Goal: Transaction & Acquisition: Purchase product/service

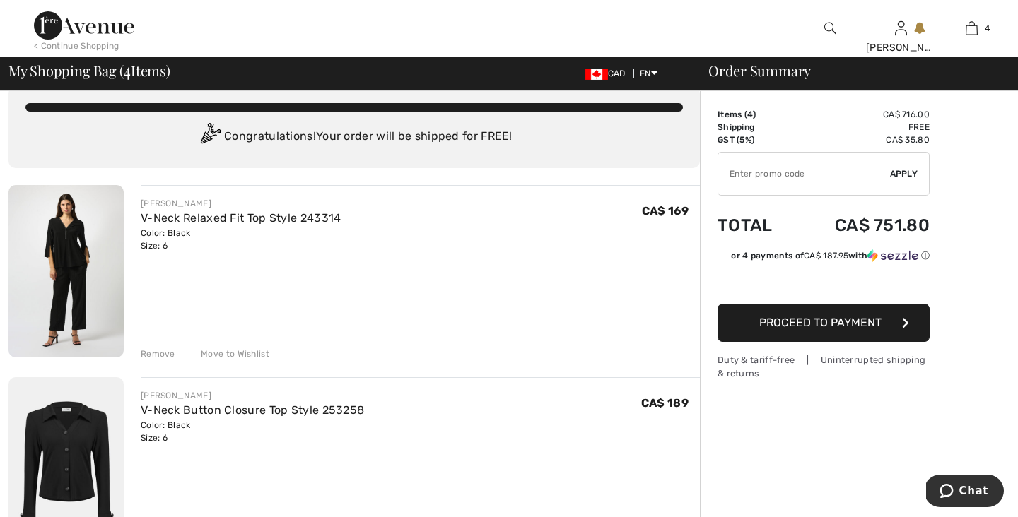
scroll to position [25, 0]
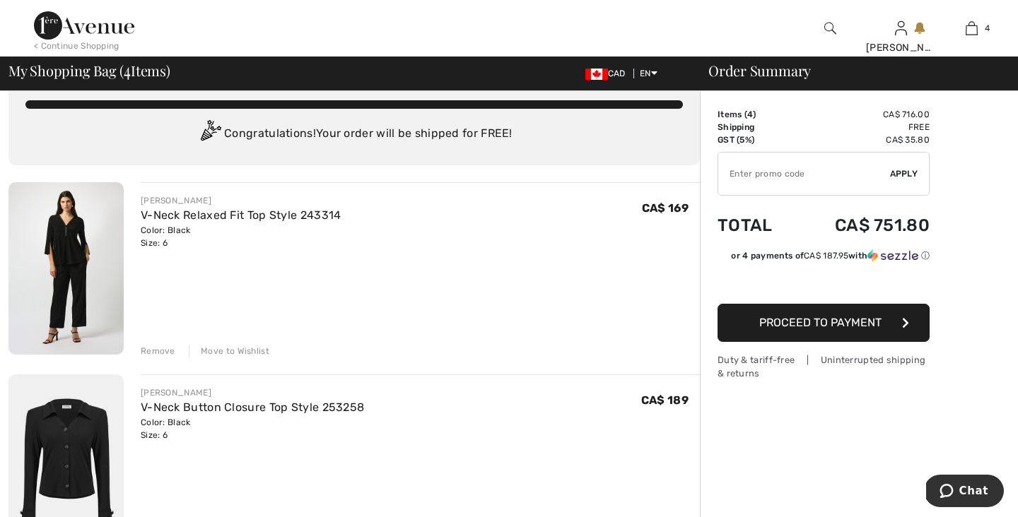
click at [155, 345] on div "Remove" at bounding box center [158, 351] width 35 height 13
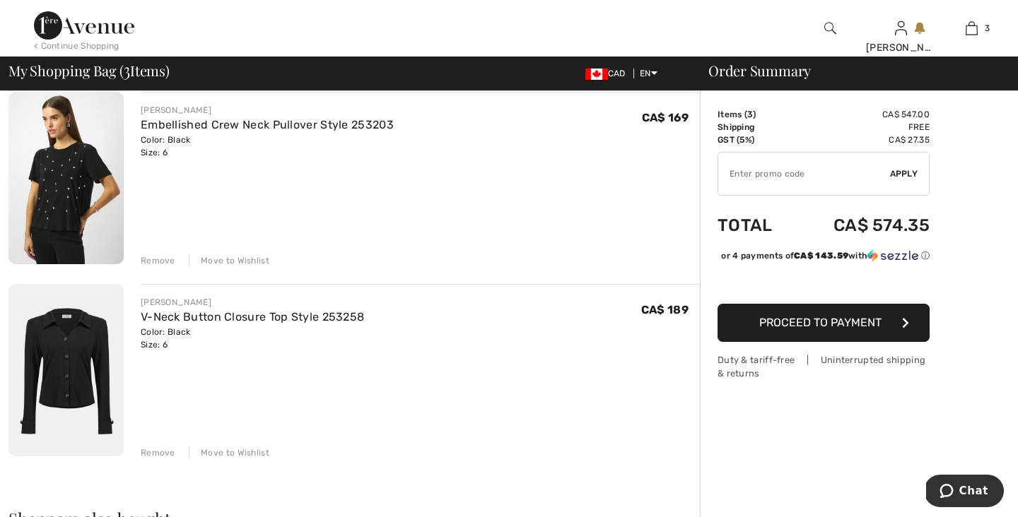
scroll to position [310, 0]
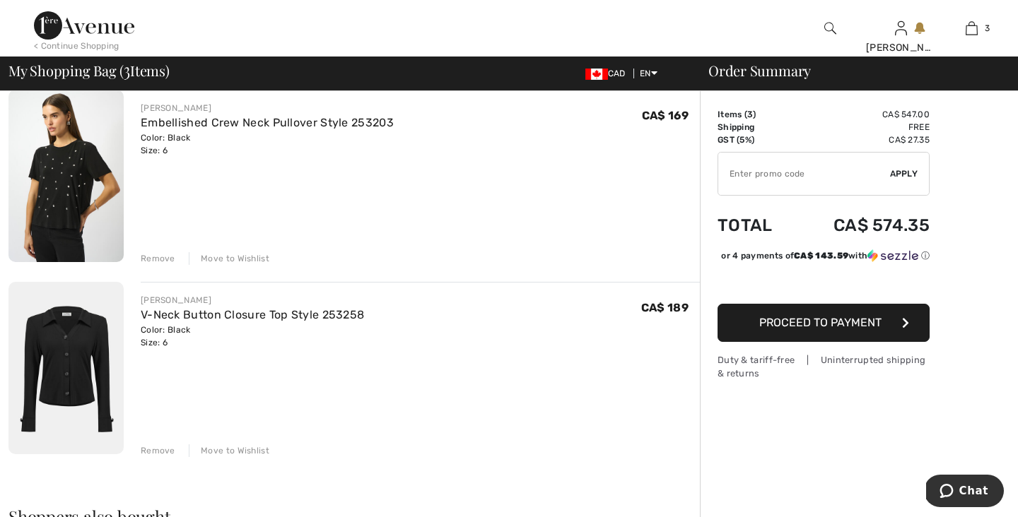
click at [153, 449] on div "Remove" at bounding box center [158, 451] width 35 height 13
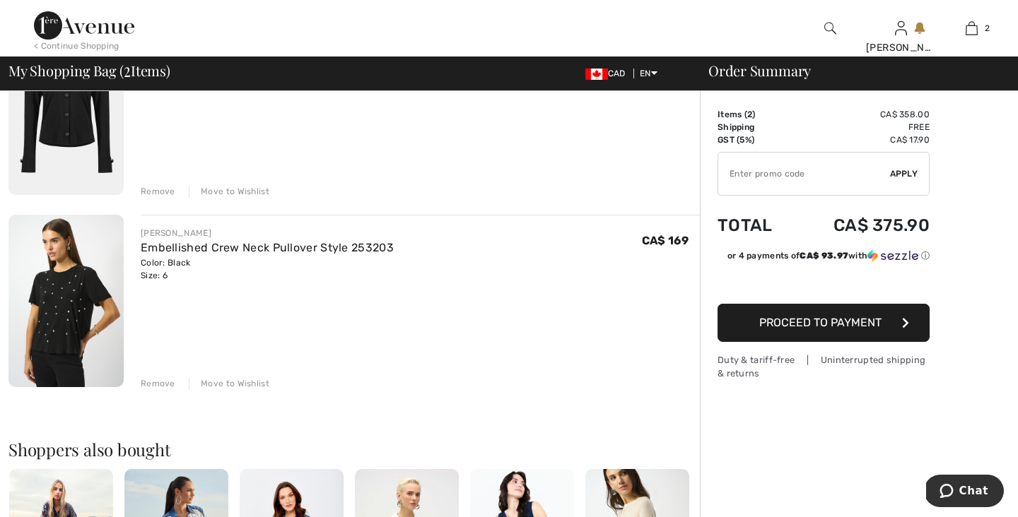
scroll to position [192, 0]
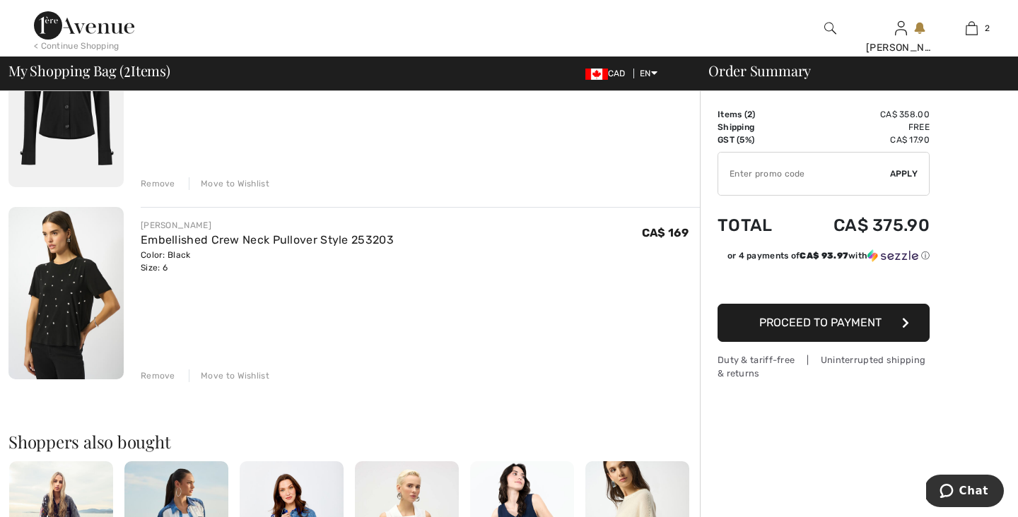
click at [247, 376] on div "Move to Wishlist" at bounding box center [229, 376] width 81 height 13
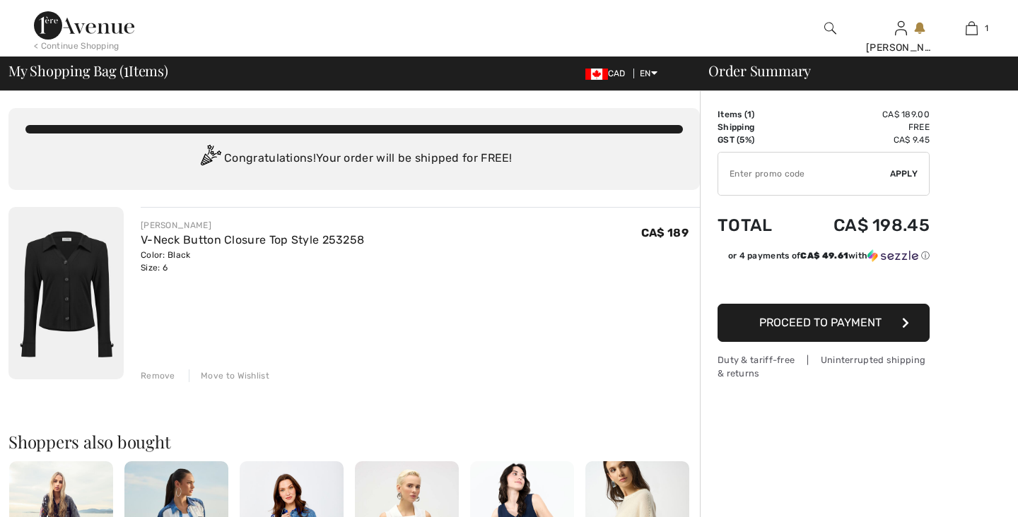
scroll to position [0, 0]
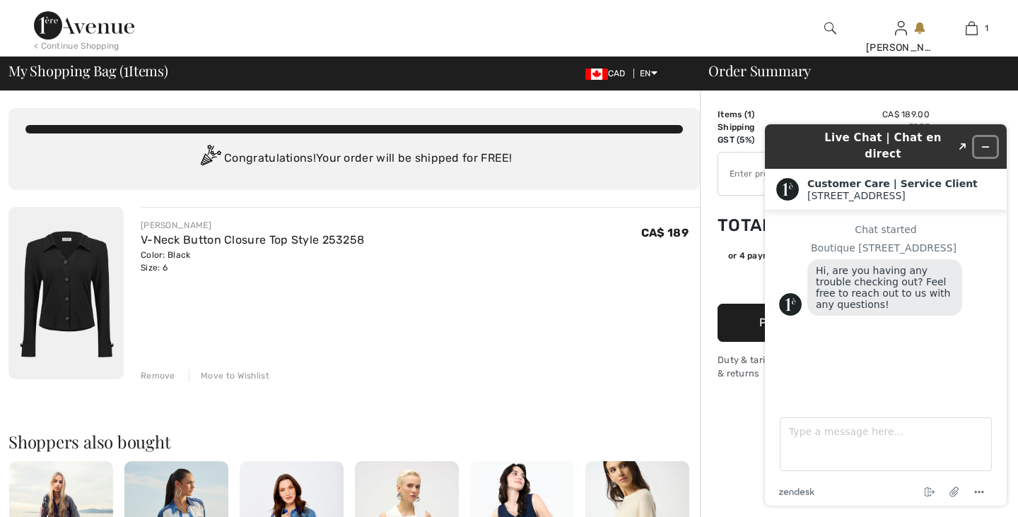
click at [984, 142] on icon "Minimize widget" at bounding box center [985, 147] width 10 height 10
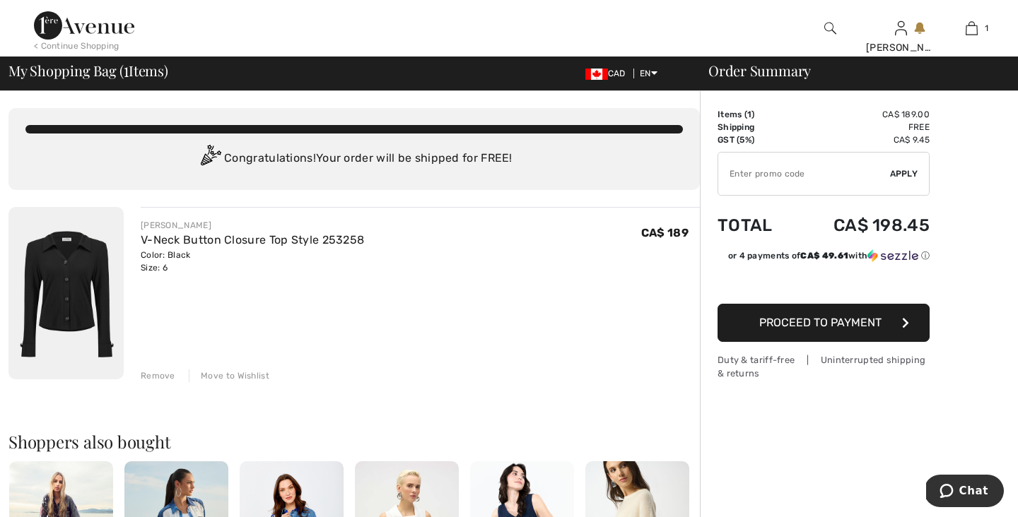
click at [907, 324] on icon "button" at bounding box center [905, 322] width 7 height 11
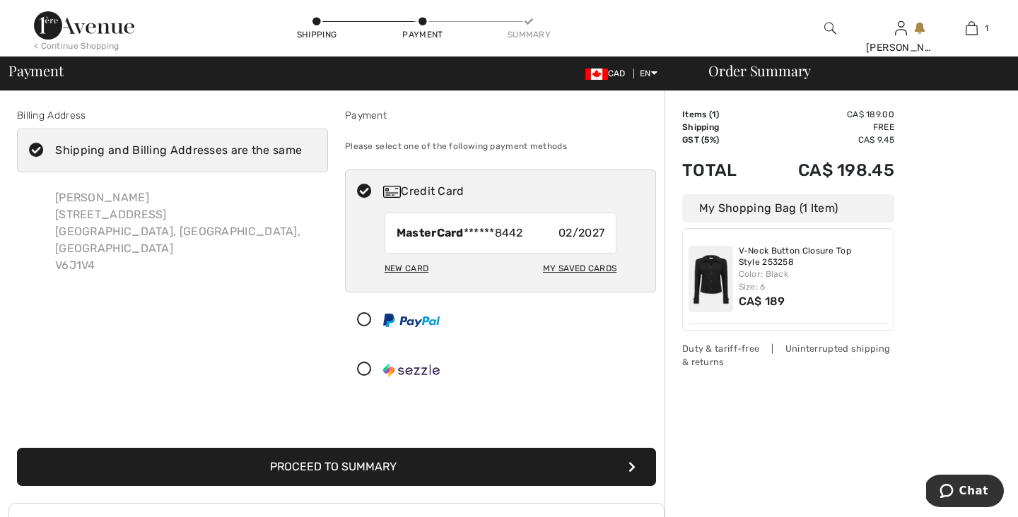
click at [636, 466] on button "Proceed to Summary" at bounding box center [336, 467] width 639 height 38
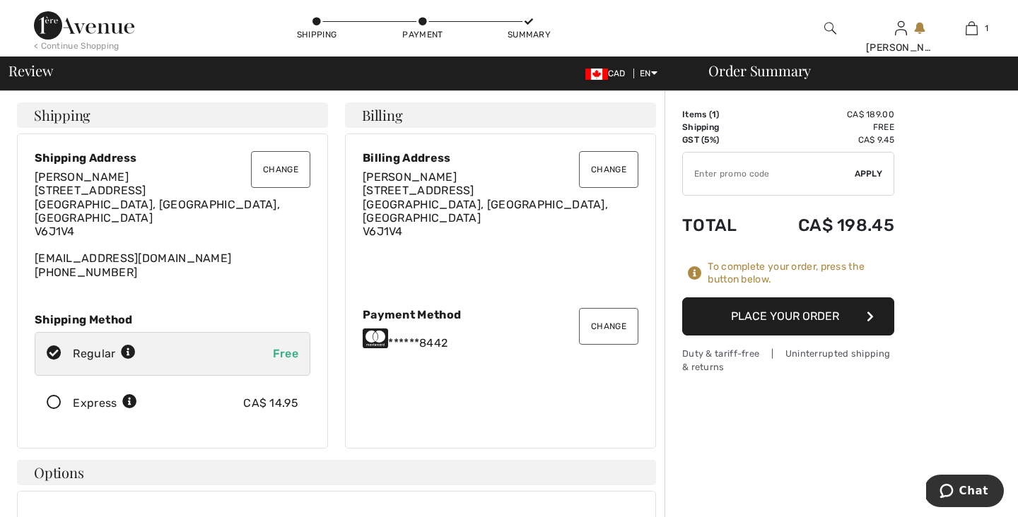
click at [747, 317] on button "Place Your Order" at bounding box center [788, 317] width 212 height 38
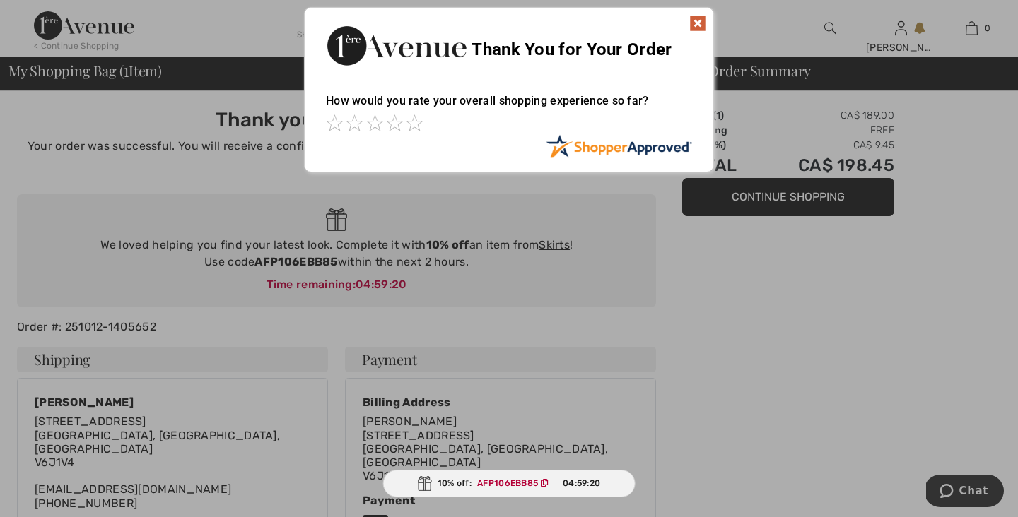
click at [701, 20] on img at bounding box center [697, 23] width 17 height 17
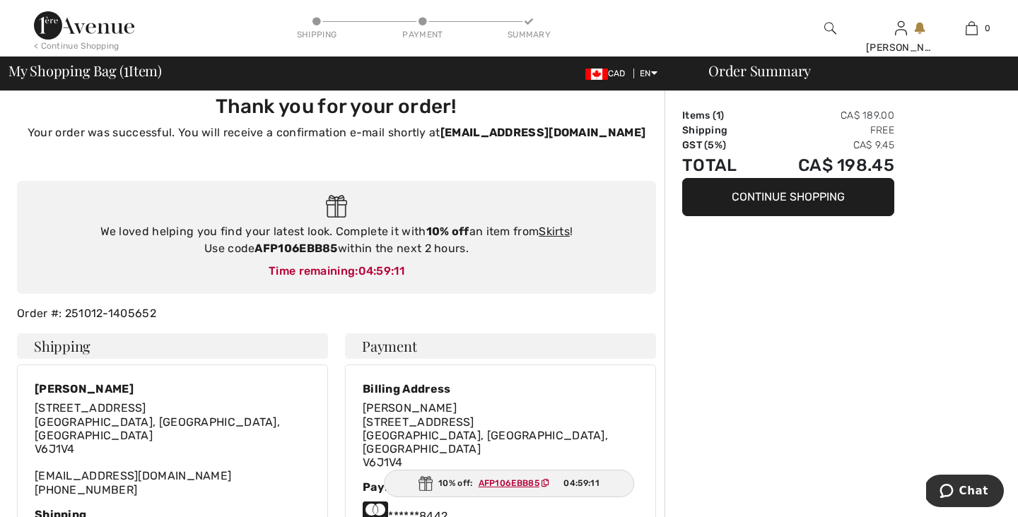
scroll to position [12, 0]
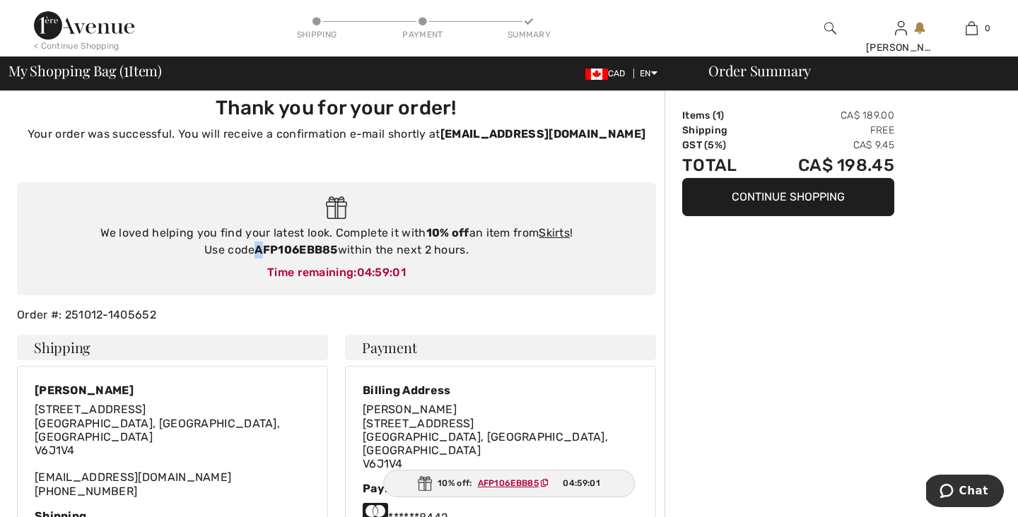
drag, startPoint x: 256, startPoint y: 250, endPoint x: 266, endPoint y: 250, distance: 9.9
click at [266, 250] on strong "AFP106EBB85" at bounding box center [295, 249] width 83 height 13
